Goal: Transaction & Acquisition: Purchase product/service

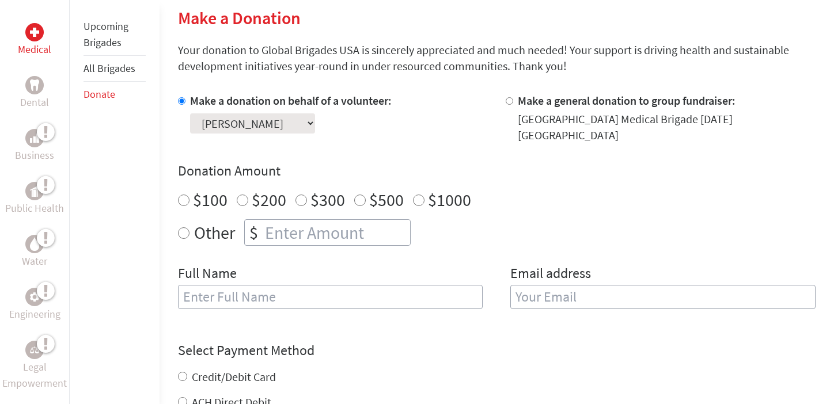
scroll to position [280, 0]
radio input "true"
click at [273, 229] on input "number" at bounding box center [335, 231] width 147 height 25
type input "740"
click at [291, 298] on input "text" at bounding box center [330, 296] width 305 height 24
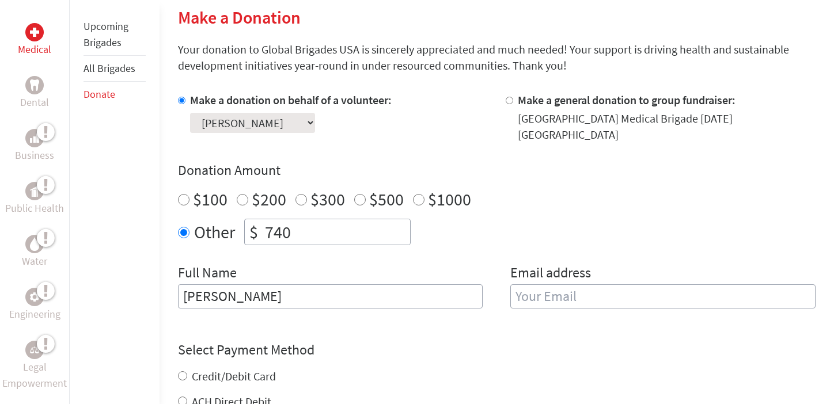
type input "[PERSON_NAME]"
click at [583, 287] on input "email" at bounding box center [662, 296] width 305 height 24
type input "[EMAIL_ADDRESS][DOMAIN_NAME]"
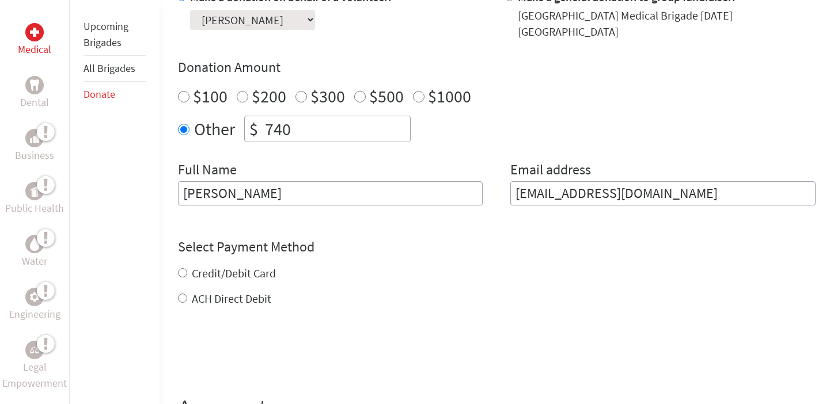
scroll to position [385, 0]
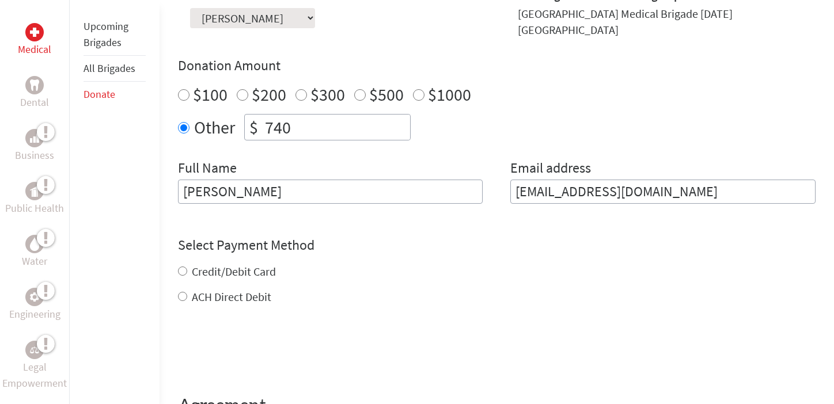
click at [184, 264] on div "Credit/Debit Card ACH Direct Debit" at bounding box center [496, 284] width 637 height 41
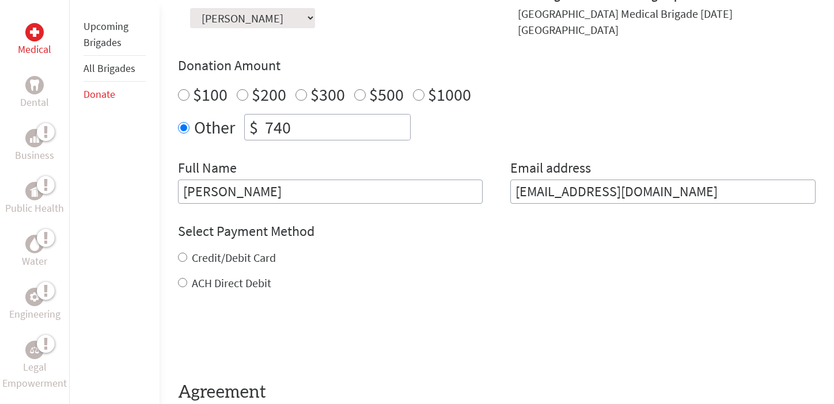
click at [173, 250] on div "Medical Dental Business Public Health Water Engineering Legal Empowerment Upcom…" at bounding box center [417, 164] width 834 height 669
click at [178, 253] on input "Credit/Debit Card" at bounding box center [182, 257] width 9 height 9
radio input "true"
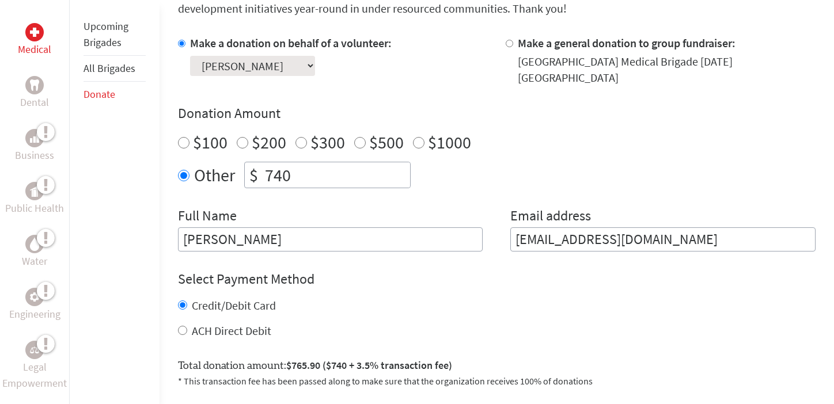
scroll to position [341, 0]
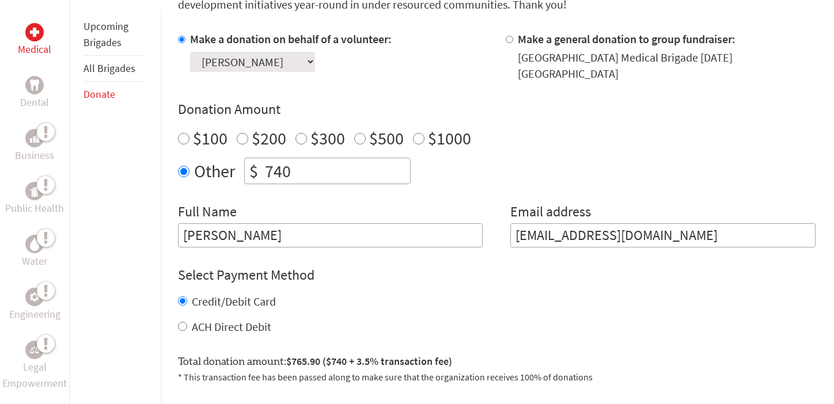
click at [287, 225] on input "[PERSON_NAME]" at bounding box center [330, 235] width 305 height 24
click at [371, 278] on div "Select Payment Method NOTE: American Express is not accepted. Please proceed no…" at bounding box center [496, 300] width 637 height 69
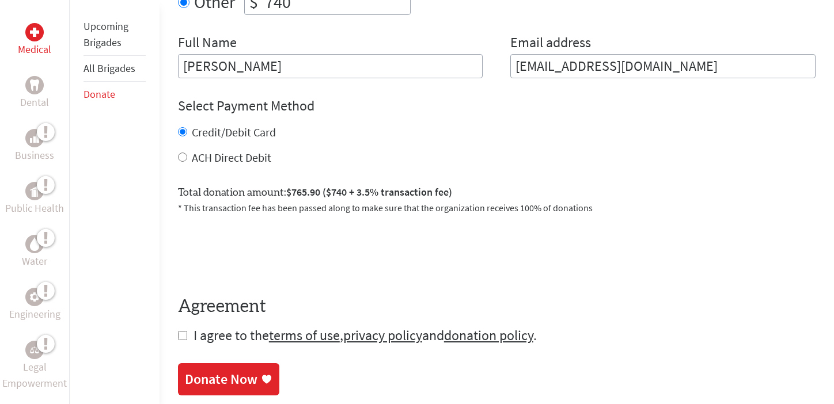
scroll to position [512, 0]
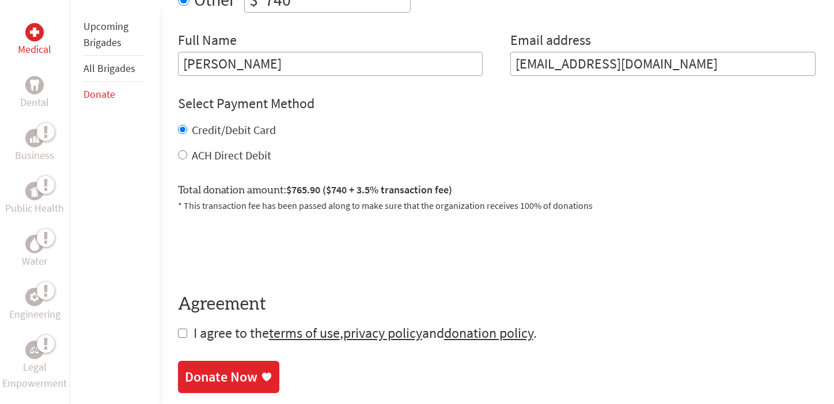
click at [179, 329] on input "checkbox" at bounding box center [182, 333] width 9 height 9
checkbox input "true"
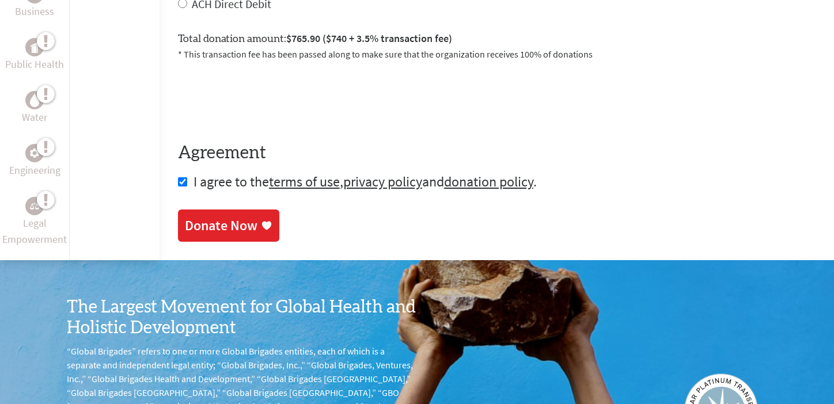
scroll to position [702, 0]
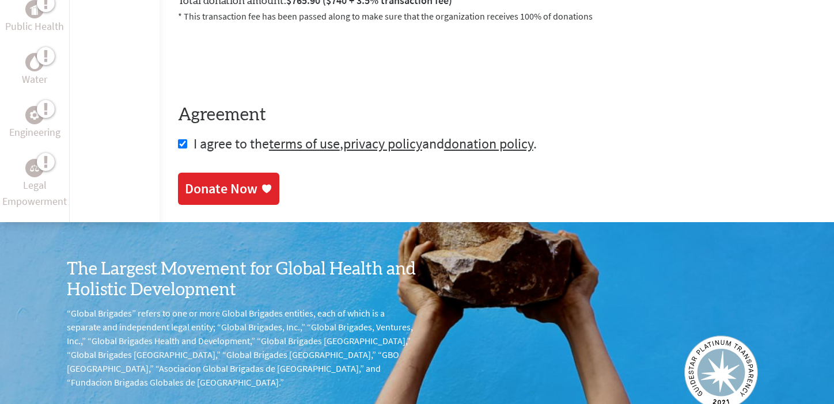
click at [252, 193] on link "Donate Now" at bounding box center [228, 189] width 101 height 32
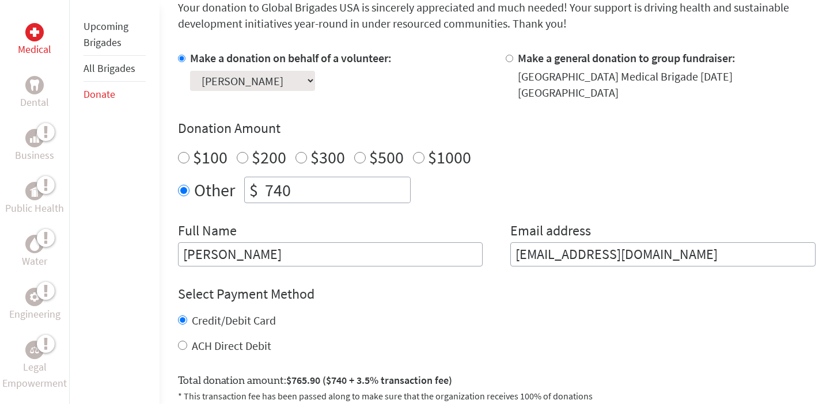
scroll to position [329, 0]
